Goal: Task Accomplishment & Management: Manage account settings

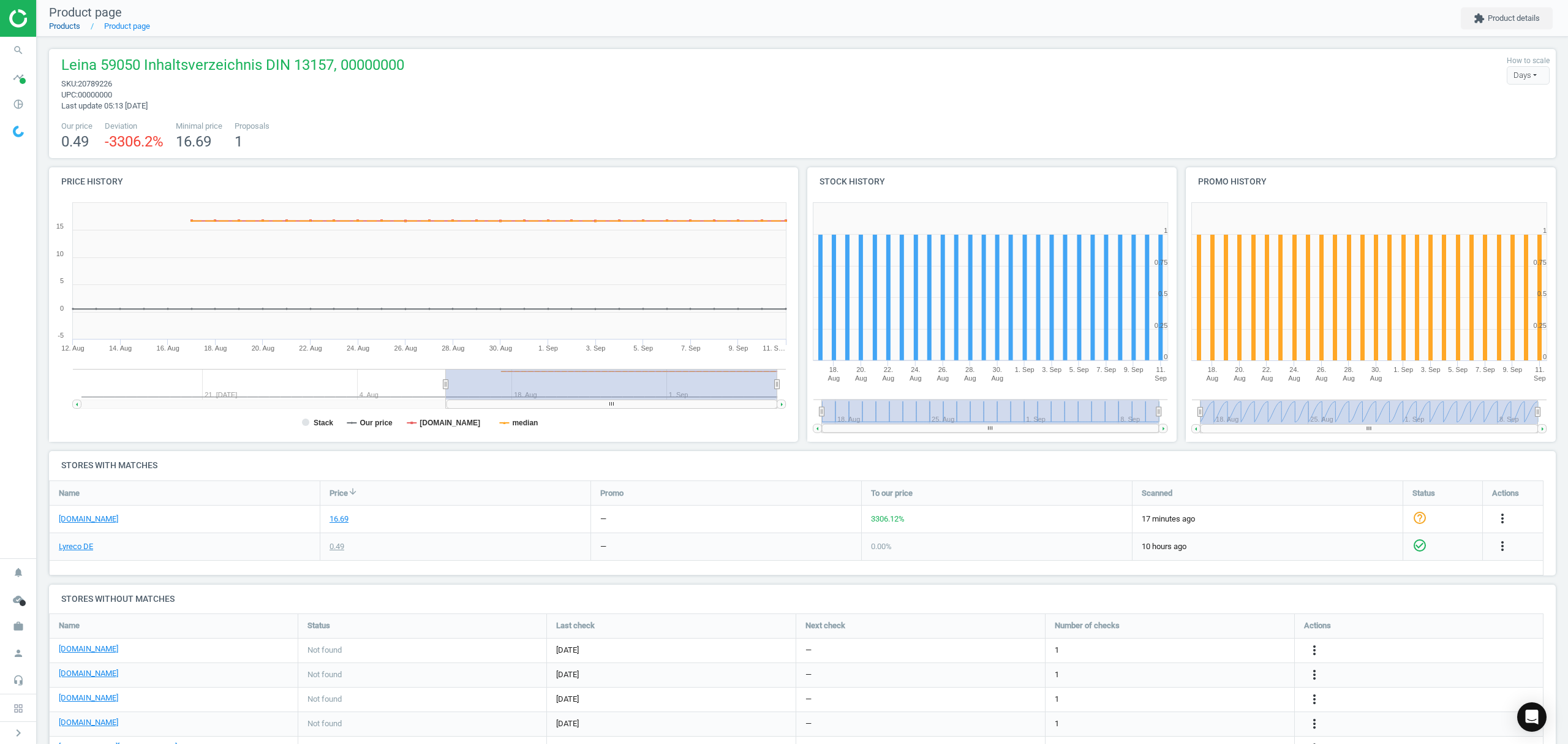
drag, startPoint x: 0, startPoint y: 0, endPoint x: 64, endPoint y: 24, distance: 68.4
click at [64, 24] on link "Products" at bounding box center [64, 26] width 31 height 9
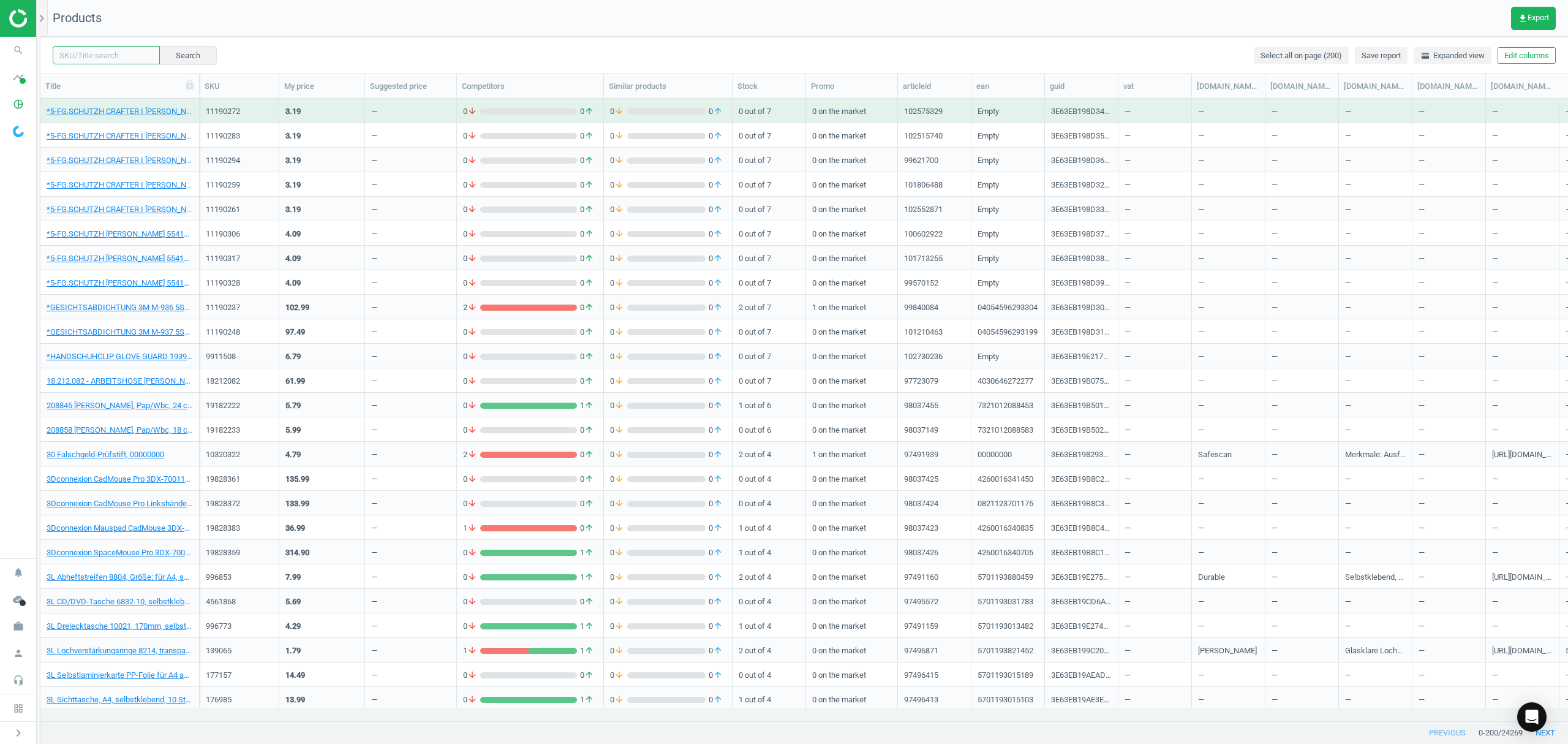
drag, startPoint x: 120, startPoint y: 54, endPoint x: 125, endPoint y: 49, distance: 7.1
click at [120, 52] on input "text" at bounding box center [106, 55] width 107 height 18
paste input "124246"
type input "124246"
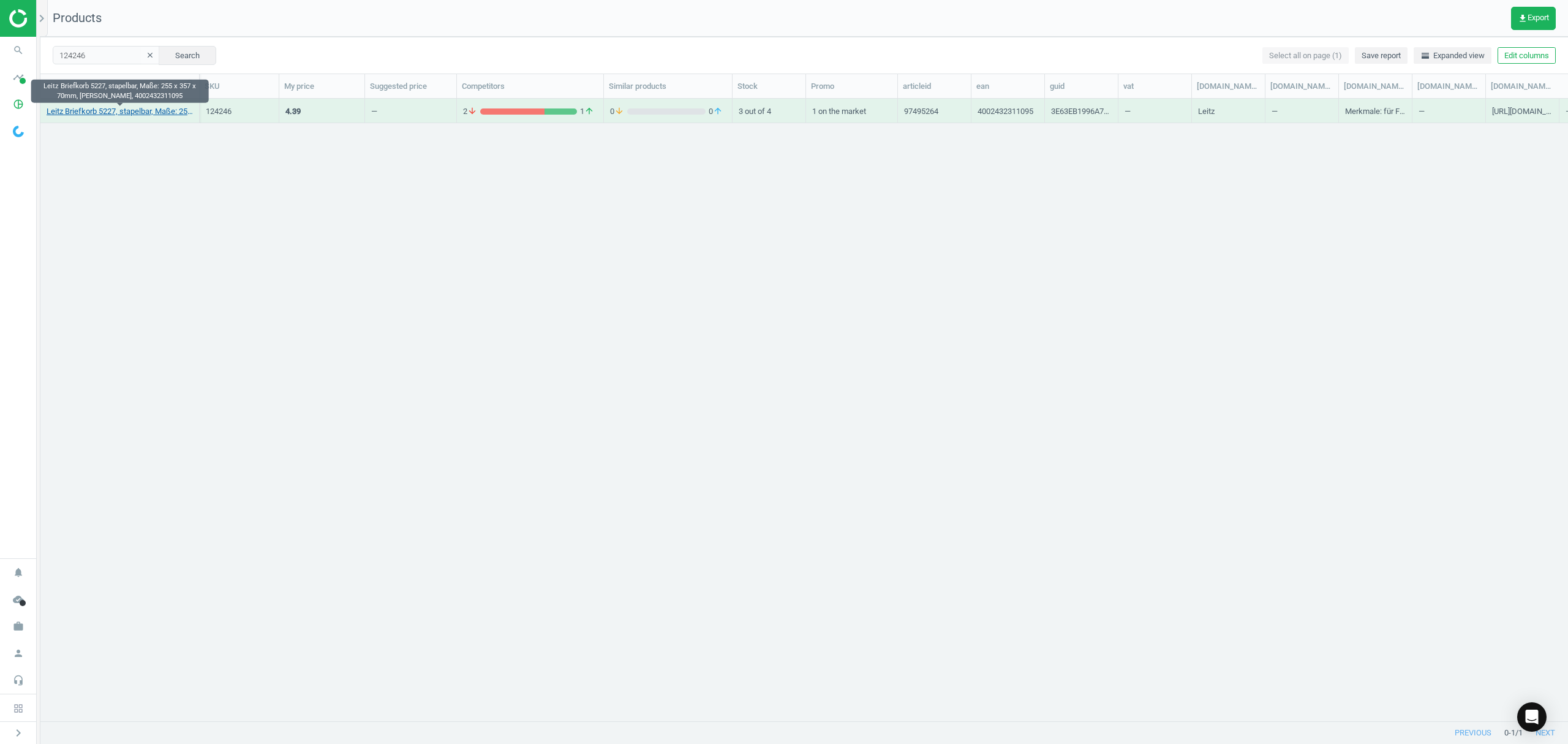
click at [93, 113] on link "Leitz Briefkorb 5227, stapelbar, Maße: 255 x 357 x 70mm, [PERSON_NAME], 4002432…" at bounding box center [120, 111] width 146 height 11
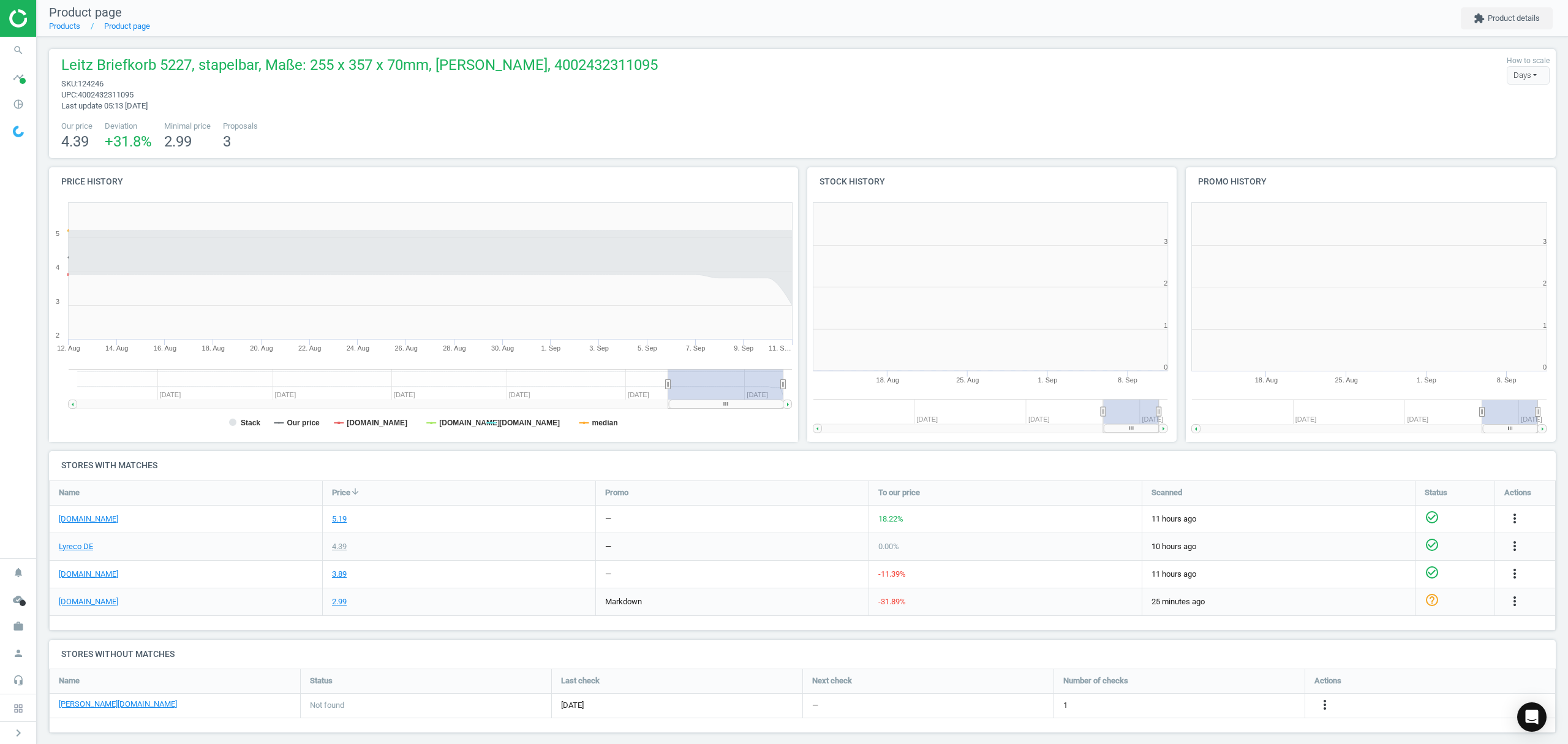
scroll to position [270, 767]
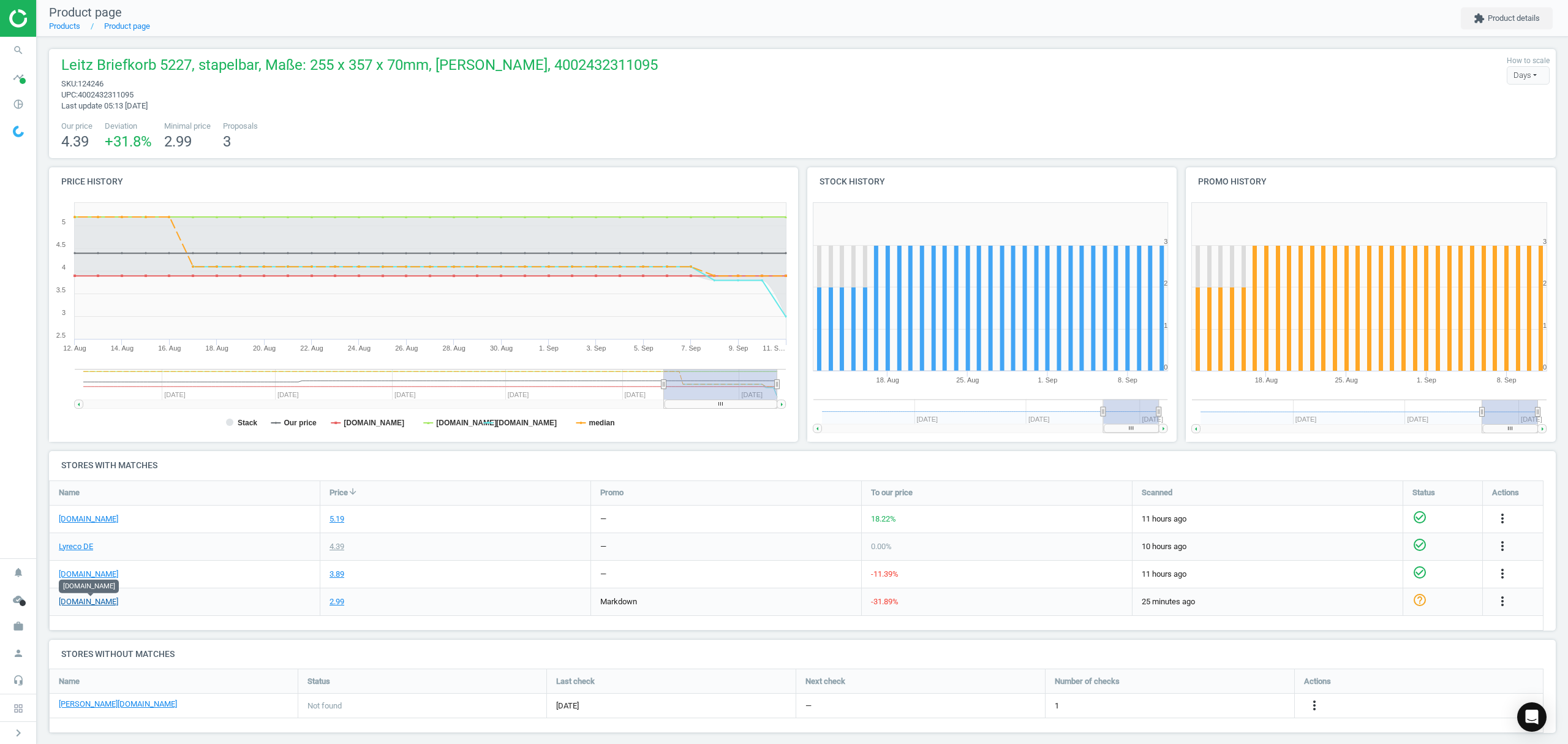
click at [86, 601] on link "[DOMAIN_NAME]" at bounding box center [88, 602] width 59 height 11
click at [1316, 706] on icon "more_vert" at bounding box center [1314, 705] width 15 height 15
click at [1199, 704] on link "Edit URL/product option" at bounding box center [1218, 706] width 168 height 19
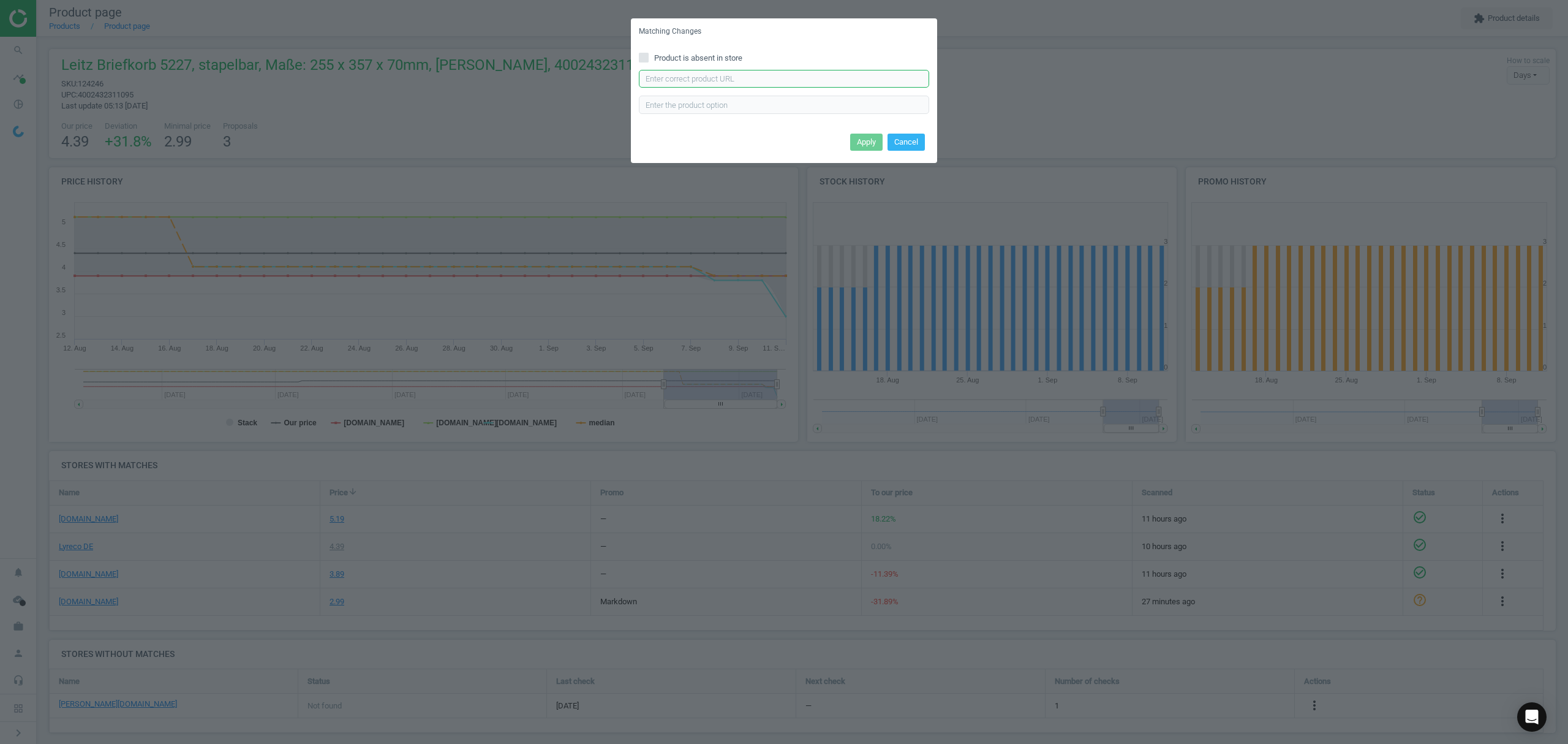
click at [744, 79] on input "text" at bounding box center [783, 79] width 290 height 18
paste input "[URL][DOMAIN_NAME][PERSON_NAME][PERSON_NAME]"
type input "[URL][DOMAIN_NAME][PERSON_NAME][PERSON_NAME]"
click at [857, 143] on button "Apply" at bounding box center [866, 142] width 33 height 17
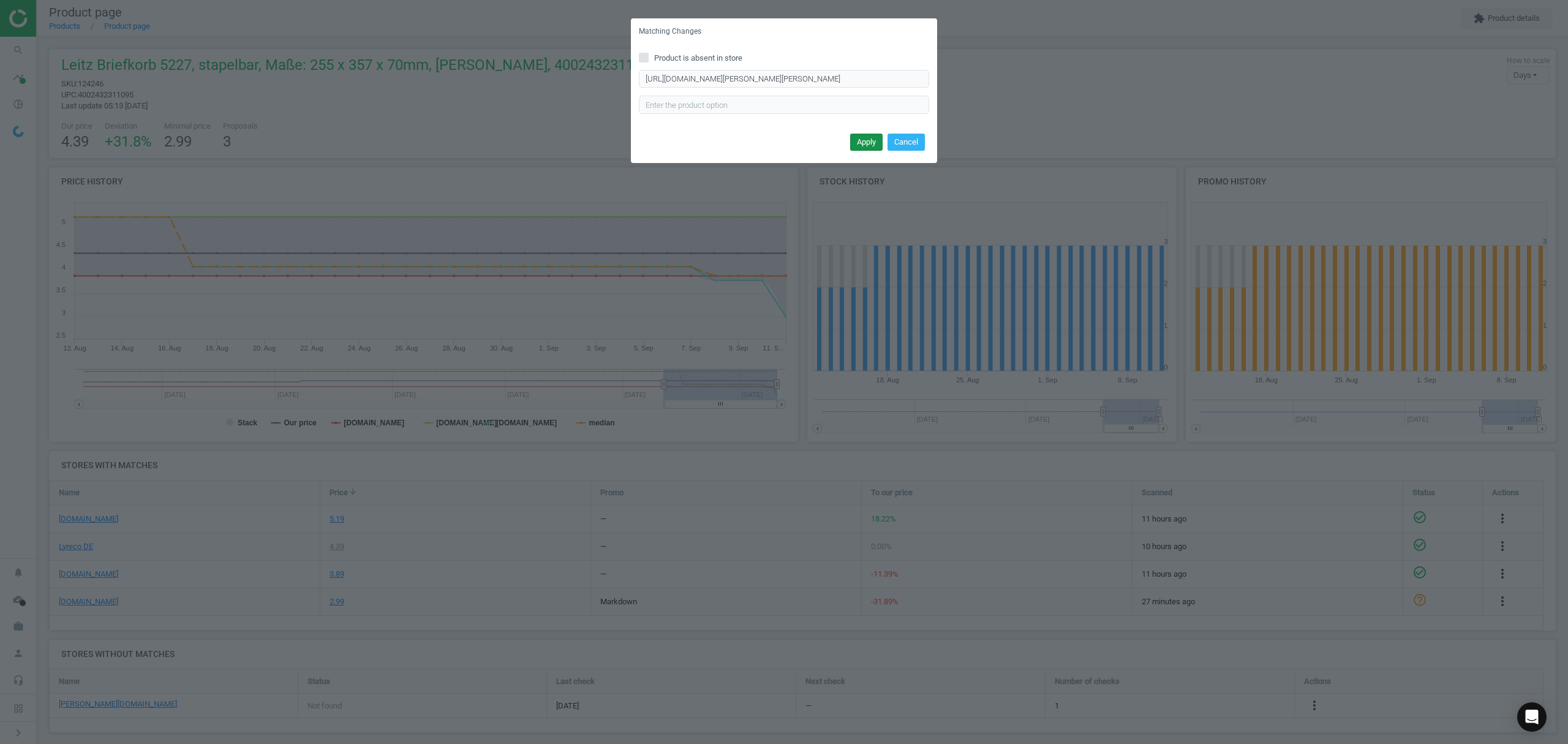
scroll to position [0, 0]
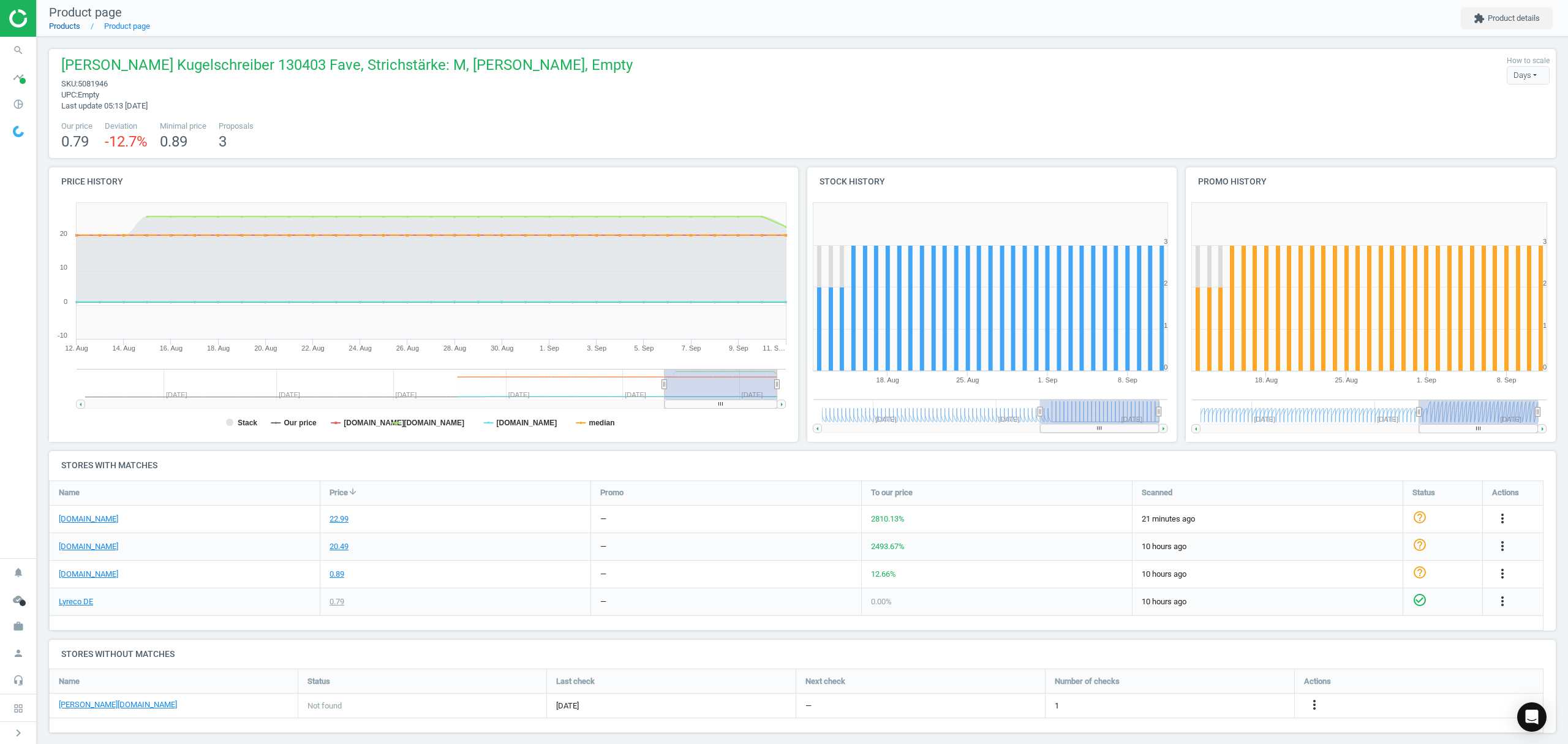
click at [66, 24] on link "Products" at bounding box center [64, 26] width 31 height 9
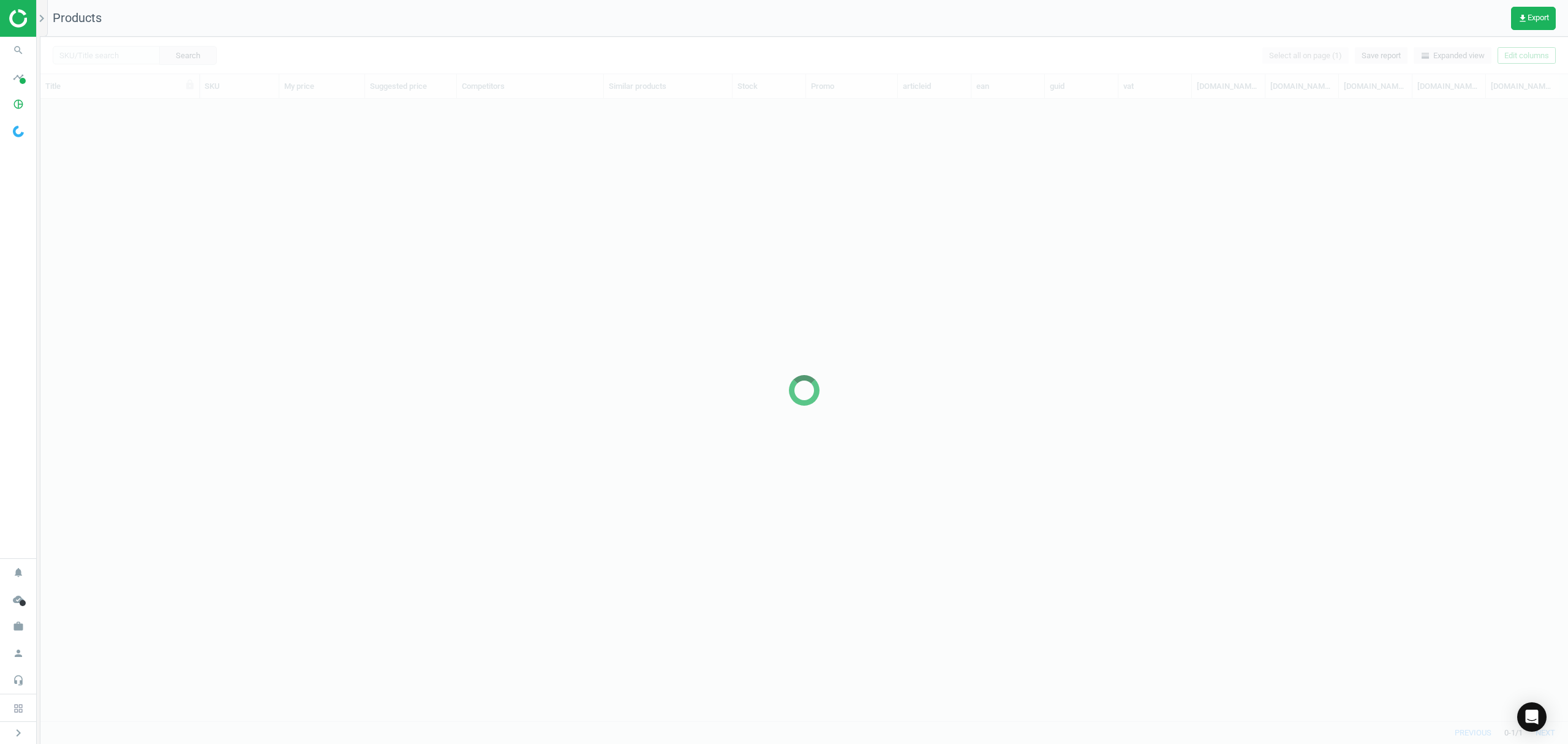
scroll to position [596, 1514]
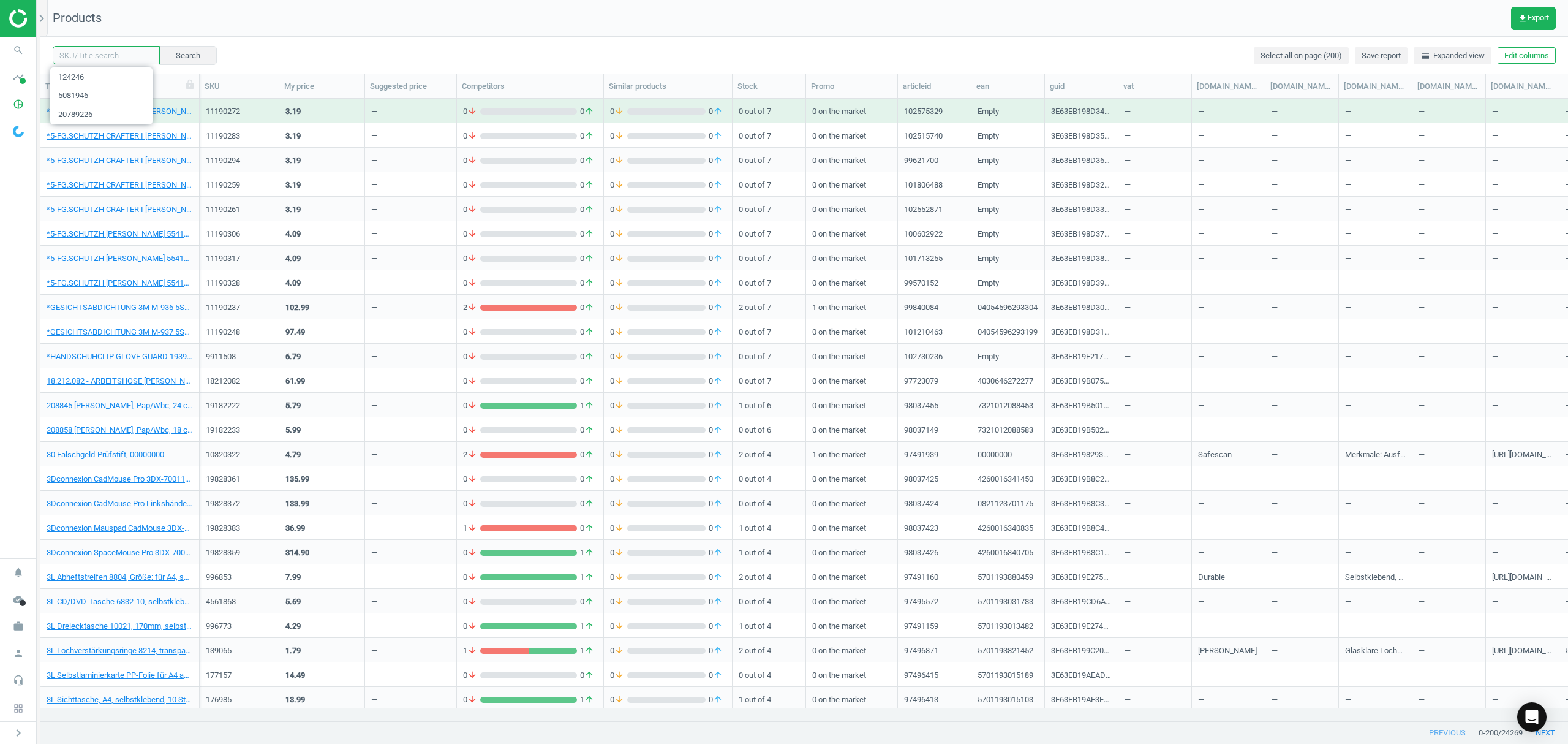
click at [115, 53] on input "text" at bounding box center [106, 55] width 107 height 18
paste input "6659916"
type input "6659916"
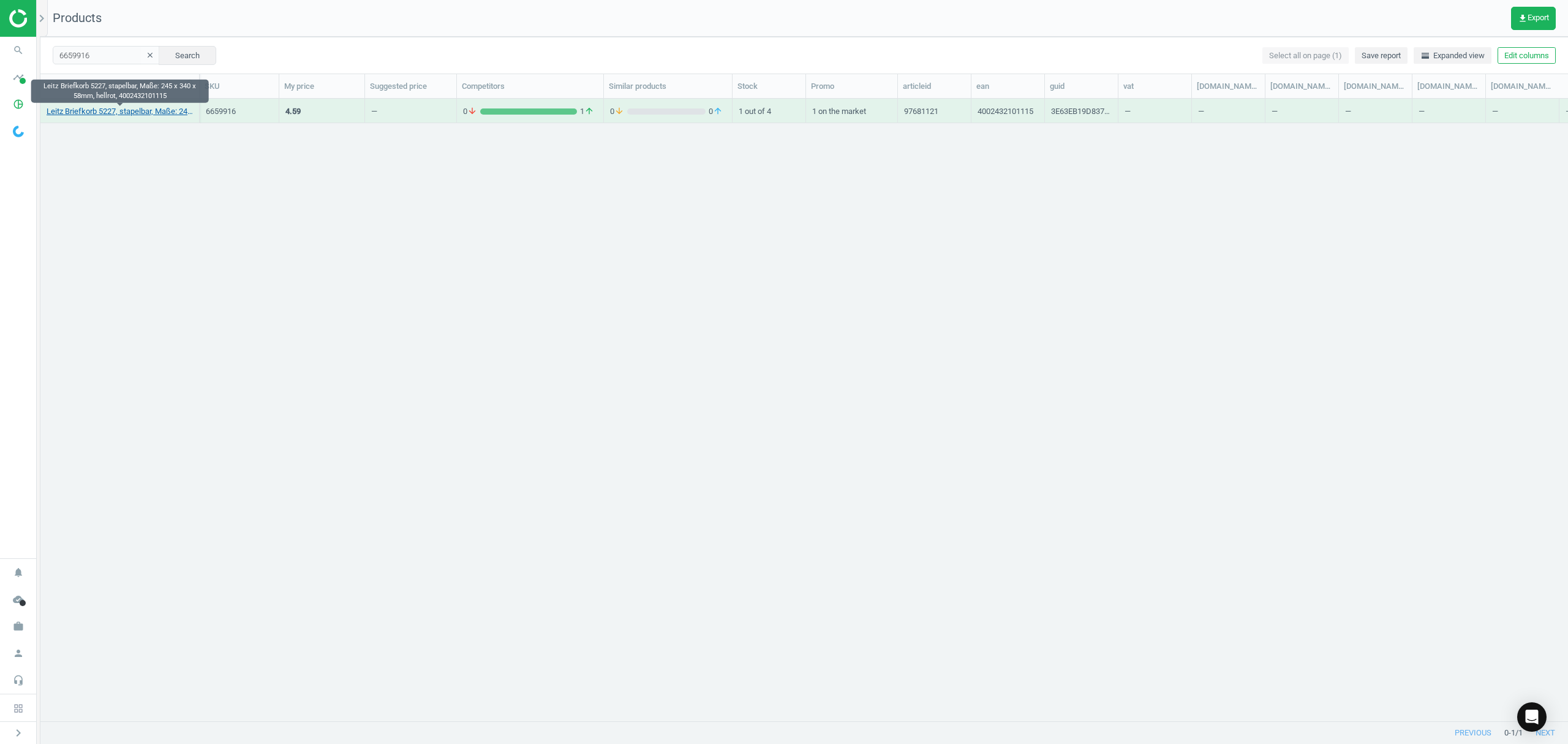
click at [151, 113] on link "Leitz Briefkorb 5227, stapelbar, Maße: 245 x 340 x 58mm, hellrot, 4002432101115" at bounding box center [120, 111] width 146 height 11
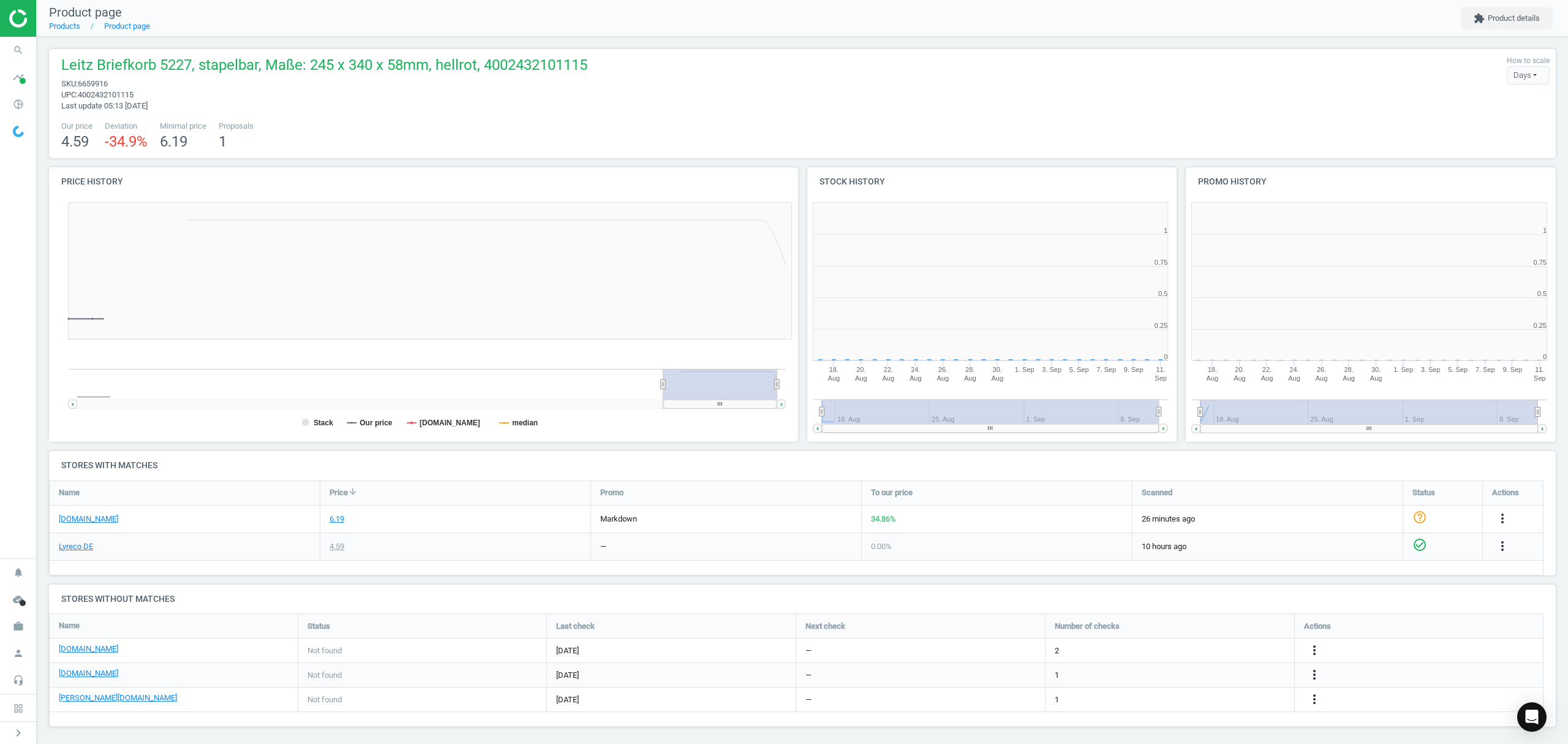
scroll to position [270, 392]
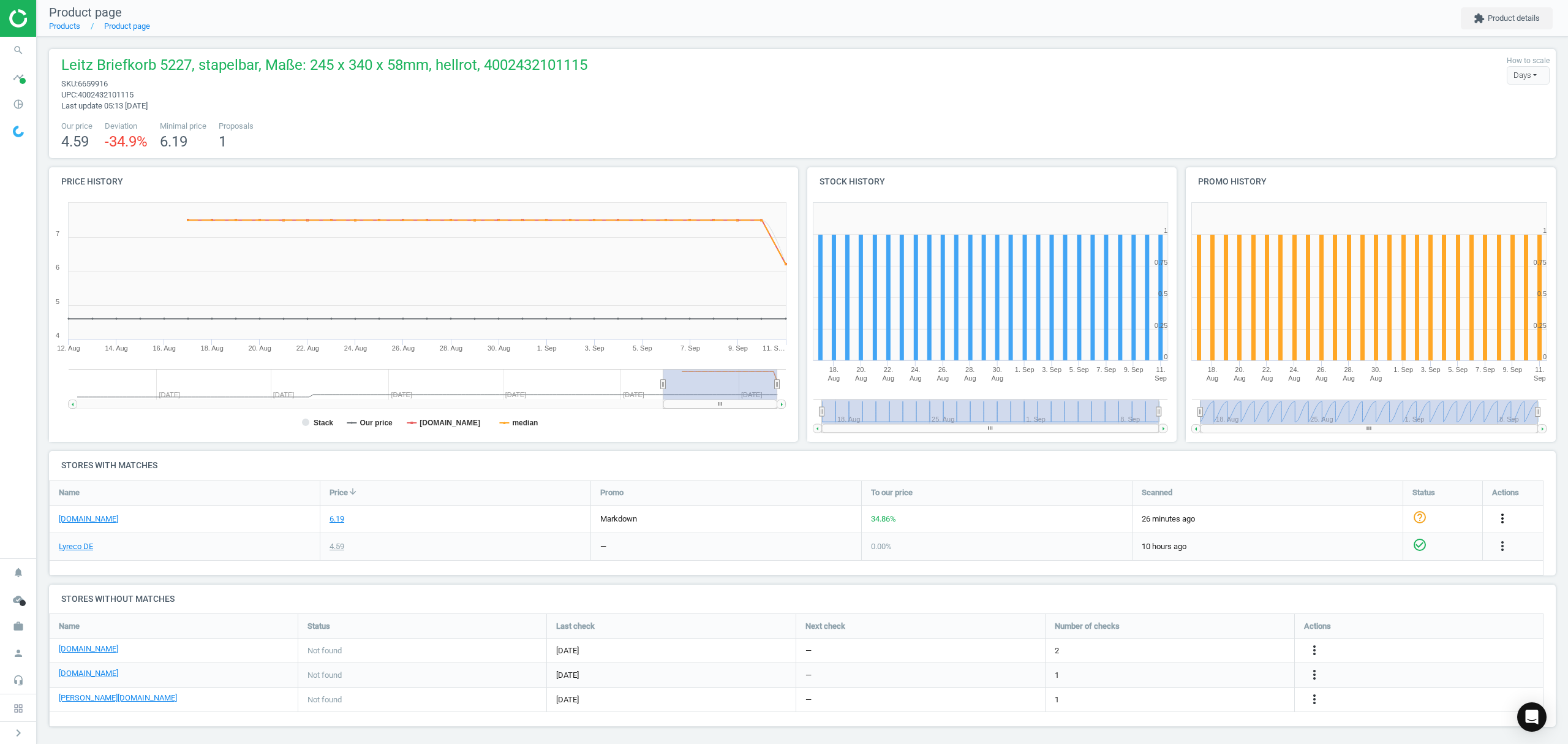
click at [1502, 519] on icon "more_vert" at bounding box center [1502, 518] width 15 height 15
click at [1369, 551] on link "Edit URL/product option" at bounding box center [1406, 548] width 168 height 19
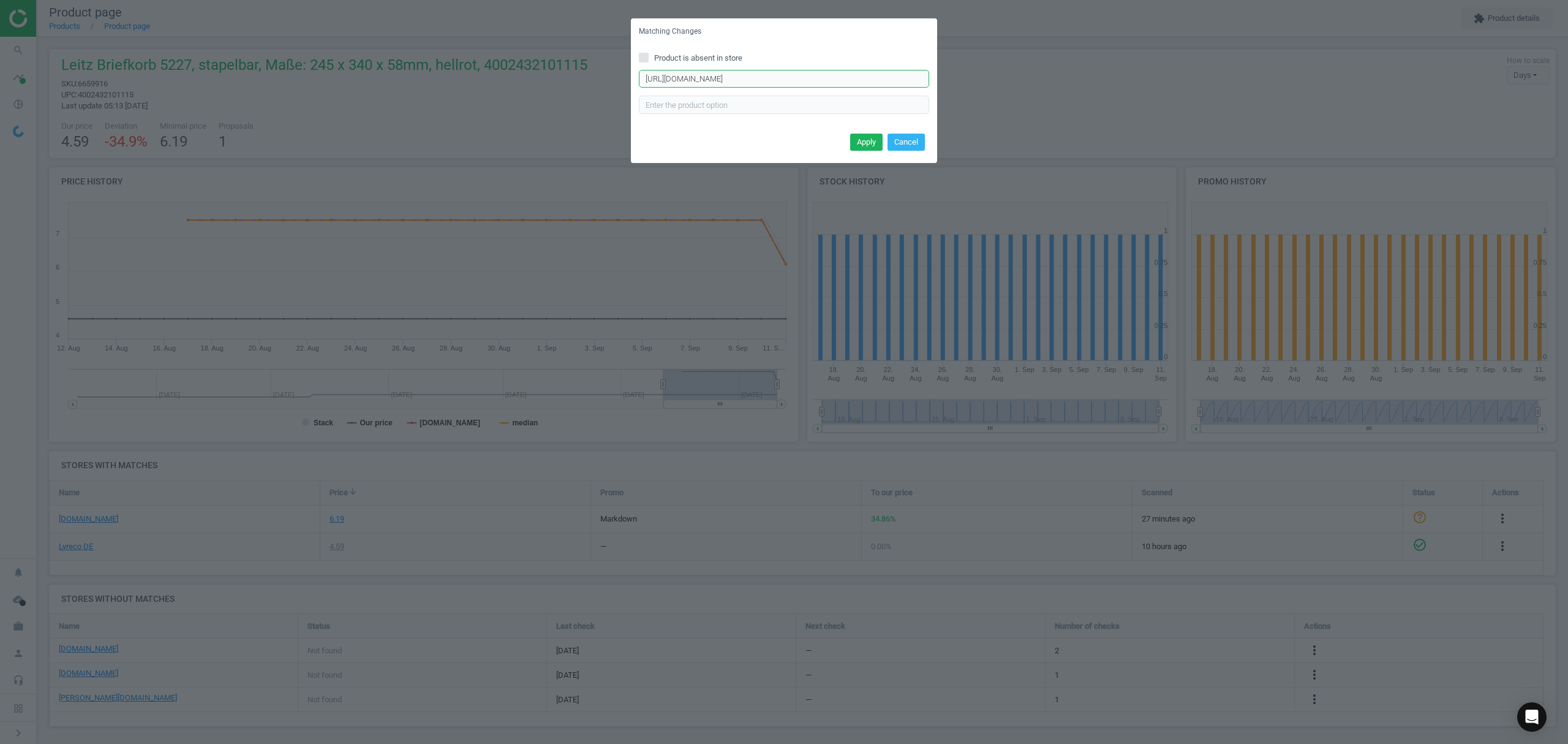
click at [744, 79] on input "https://www.office-discount.de/leitz-recycle-5227-briefablage-975603" at bounding box center [783, 79] width 290 height 18
paste input "plus-briefablage-121376"
type input "https://www.office-discount.de/leitz-plus-briefablage-121376"
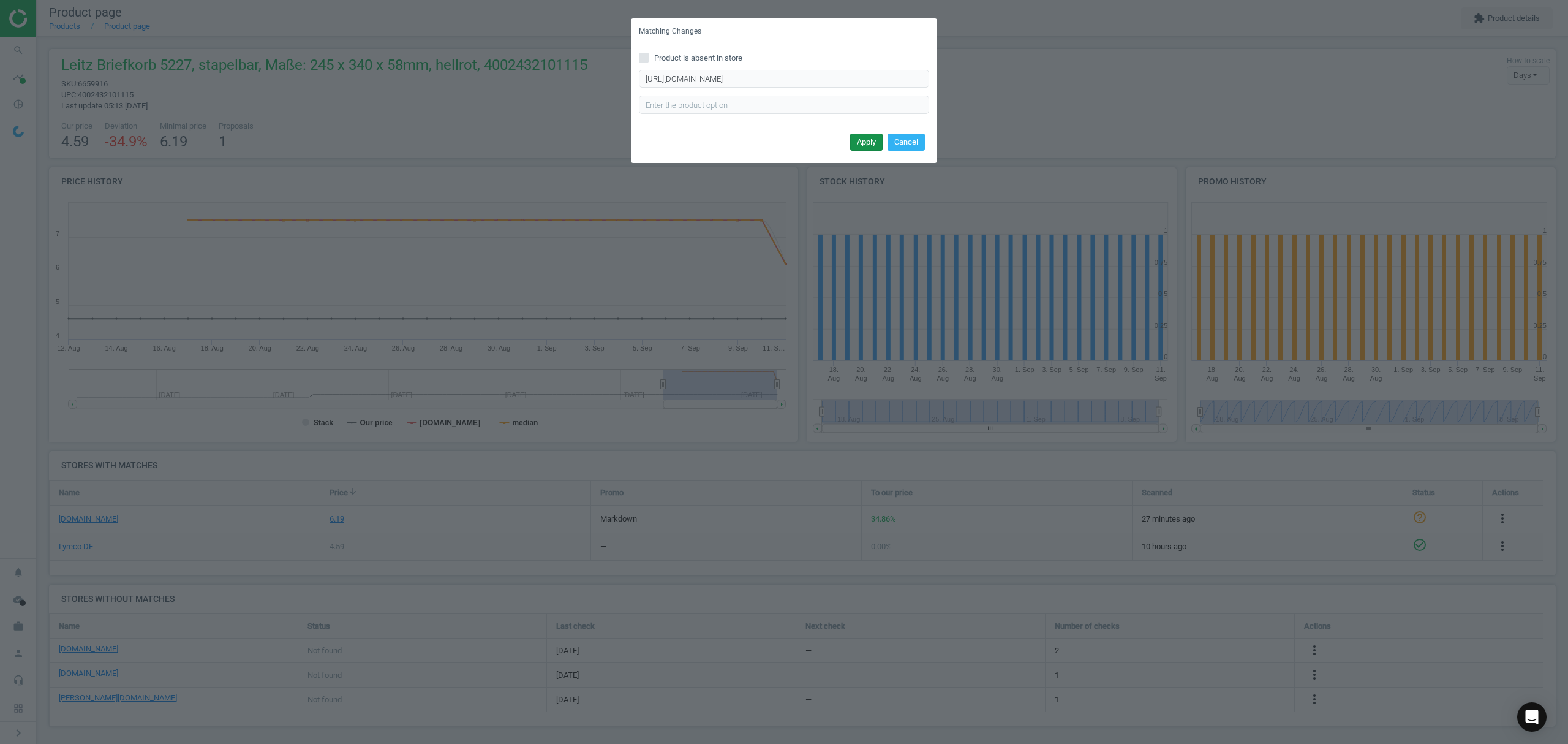
click at [850, 135] on button "Apply" at bounding box center [866, 142] width 33 height 17
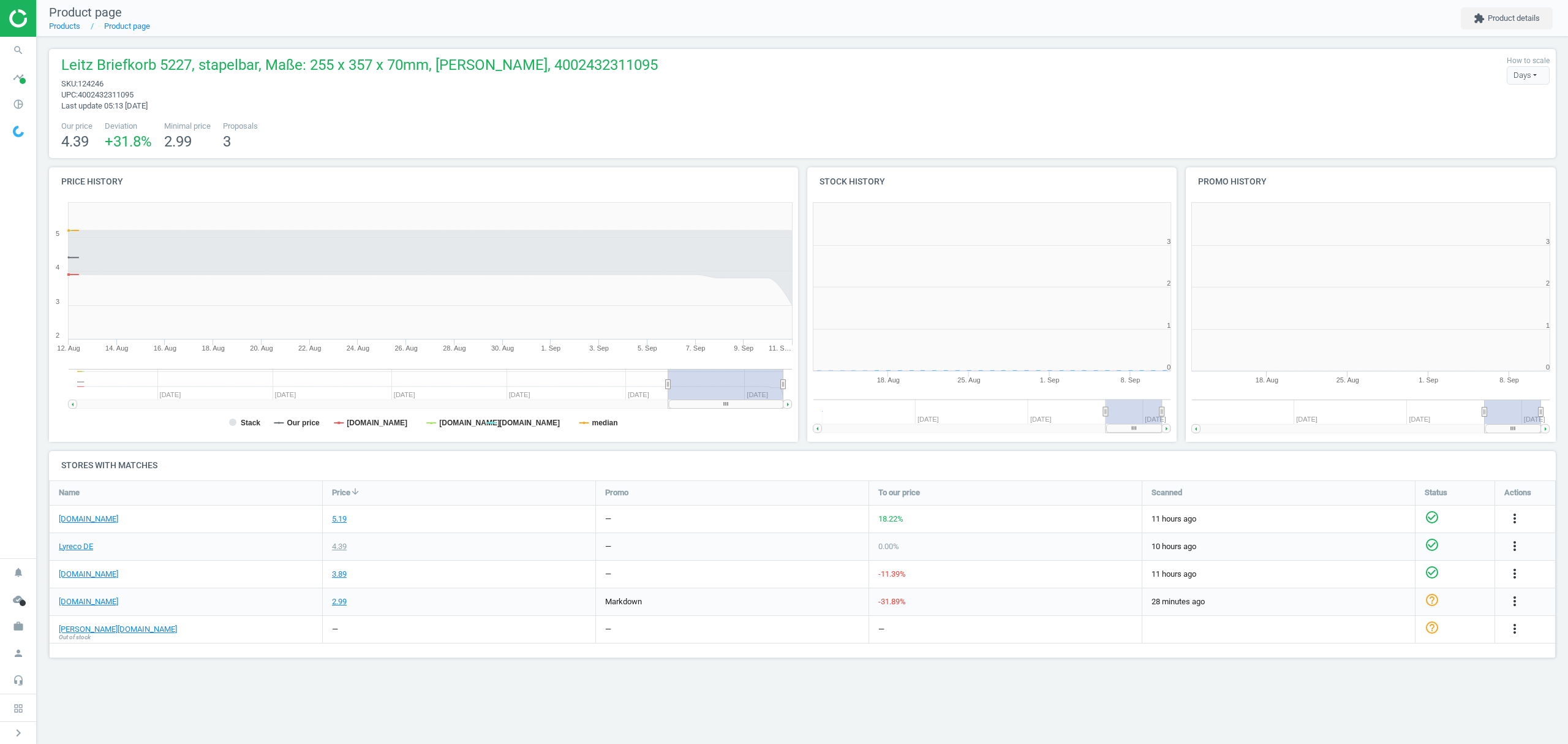
scroll to position [270, 394]
